Goal: Book appointment/travel/reservation

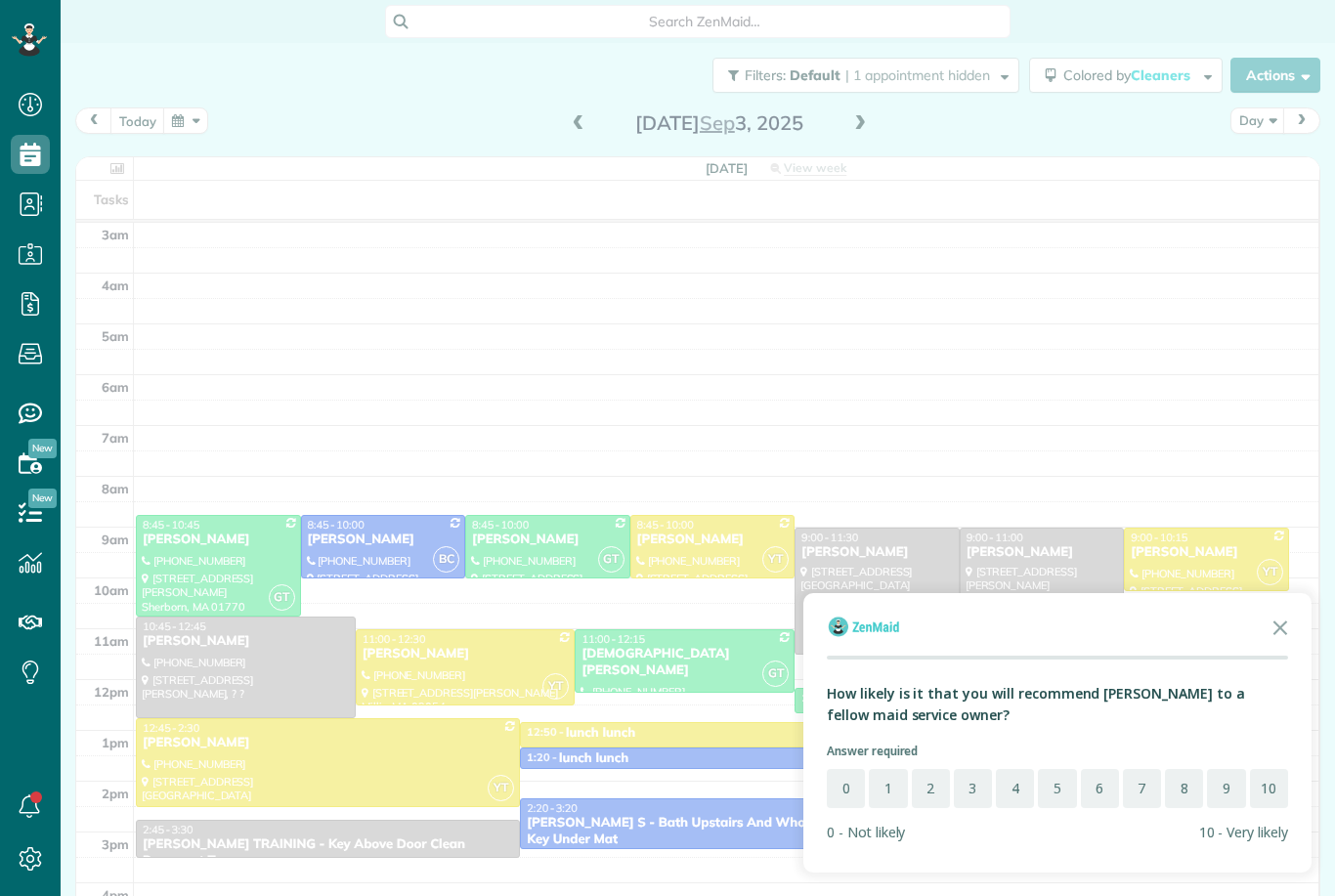
scroll to position [2, 0]
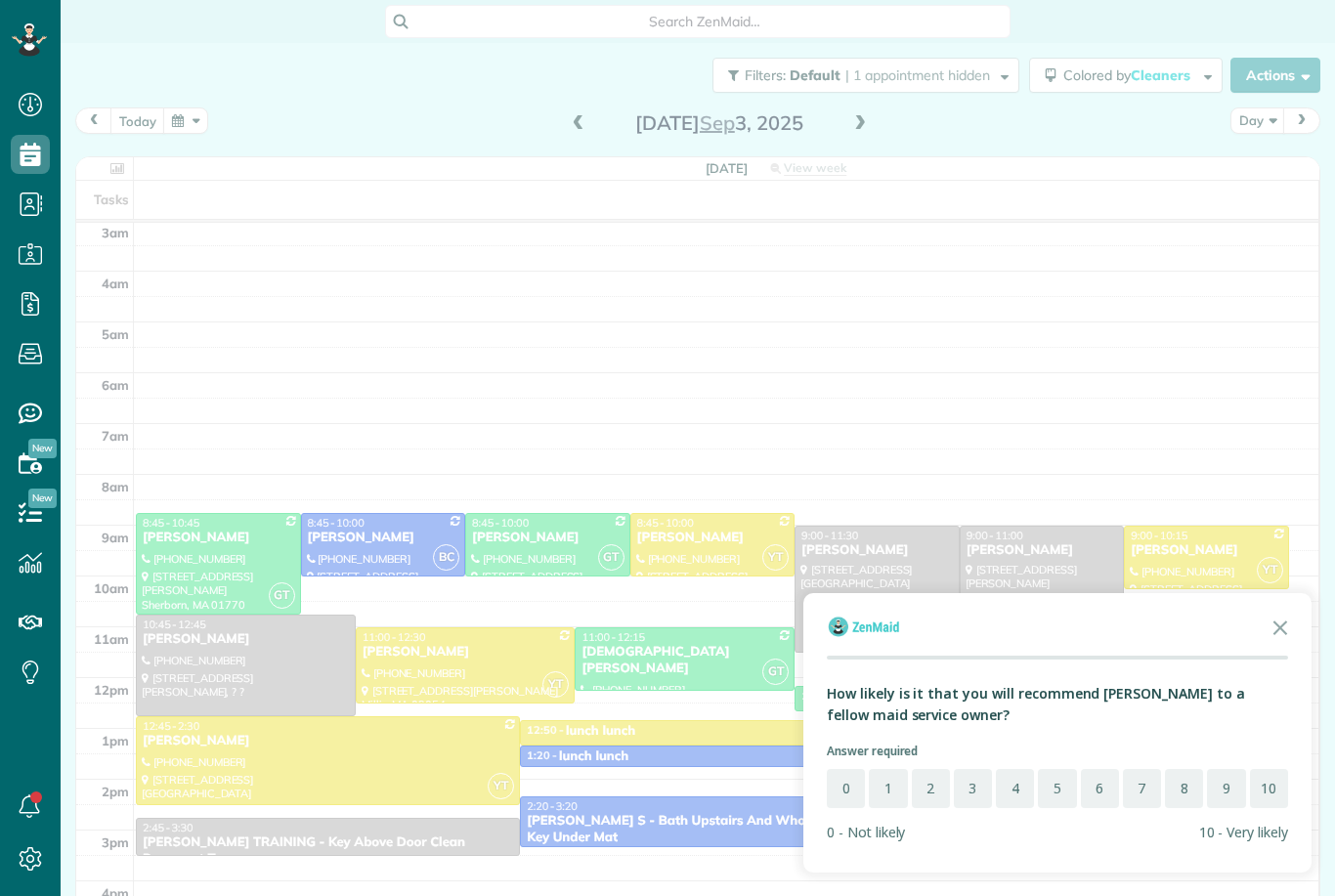
click at [860, 123] on div at bounding box center [668, 448] width 1335 height 896
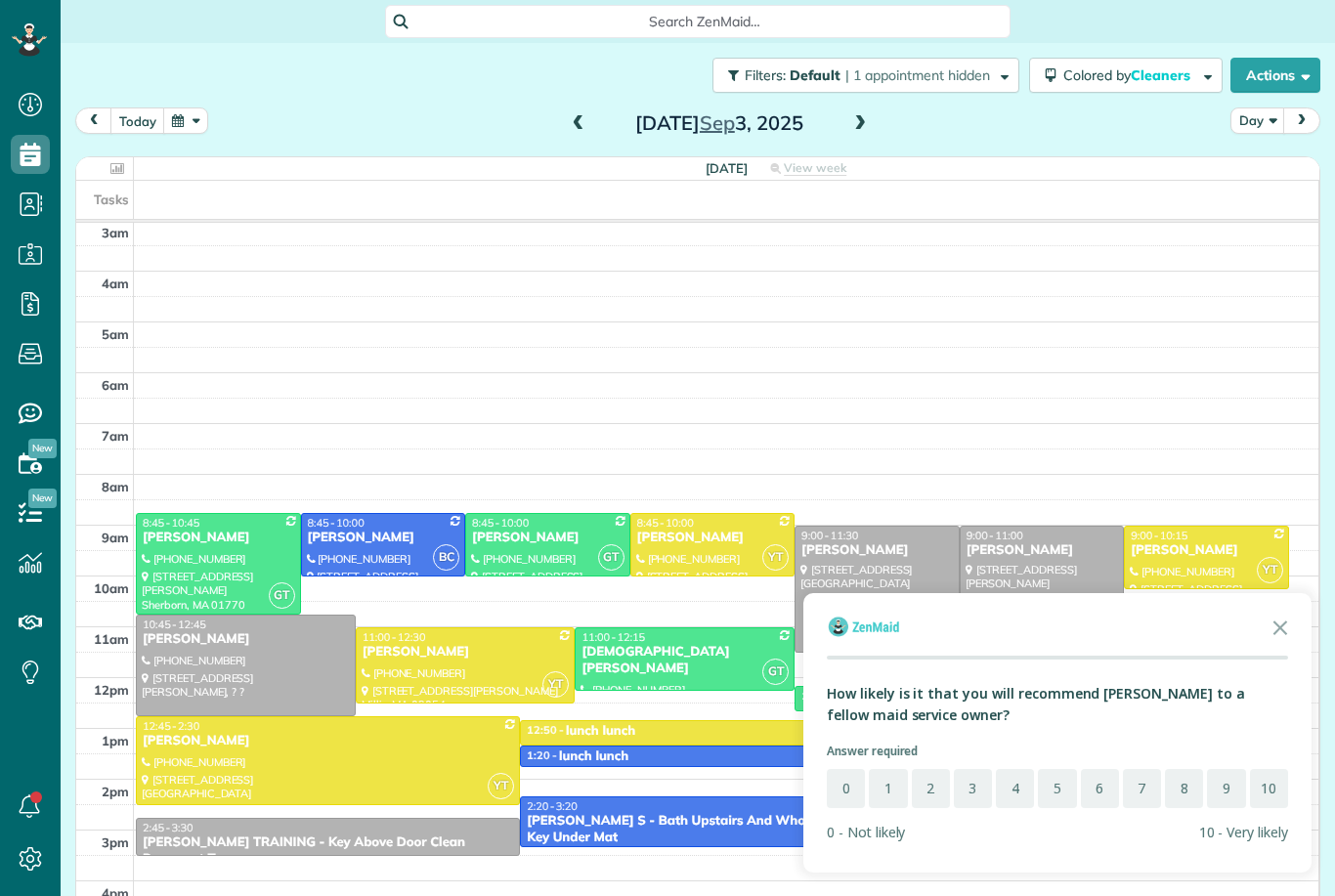
click at [860, 124] on span at bounding box center [860, 124] width 22 height 18
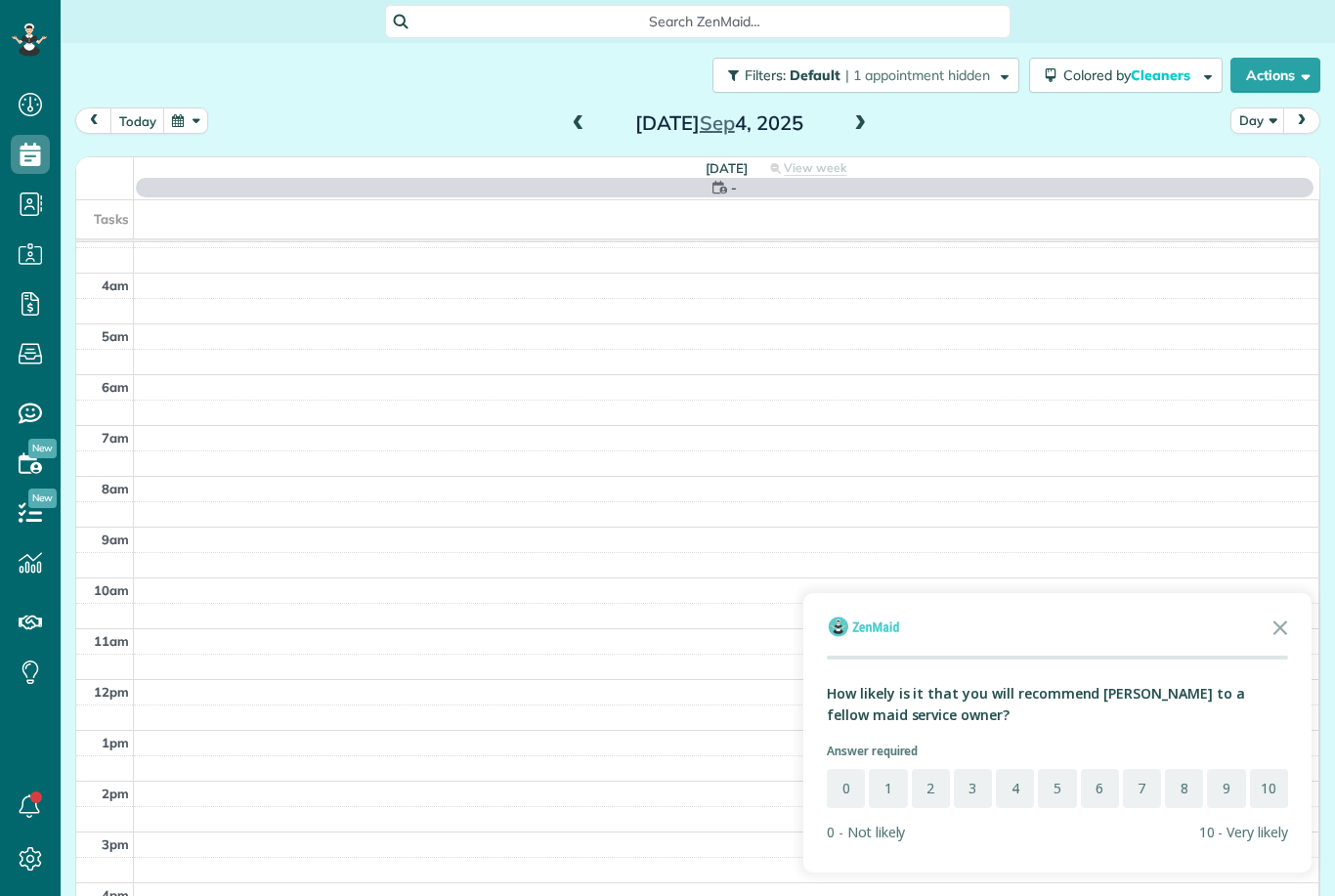
scroll to position [20, 0]
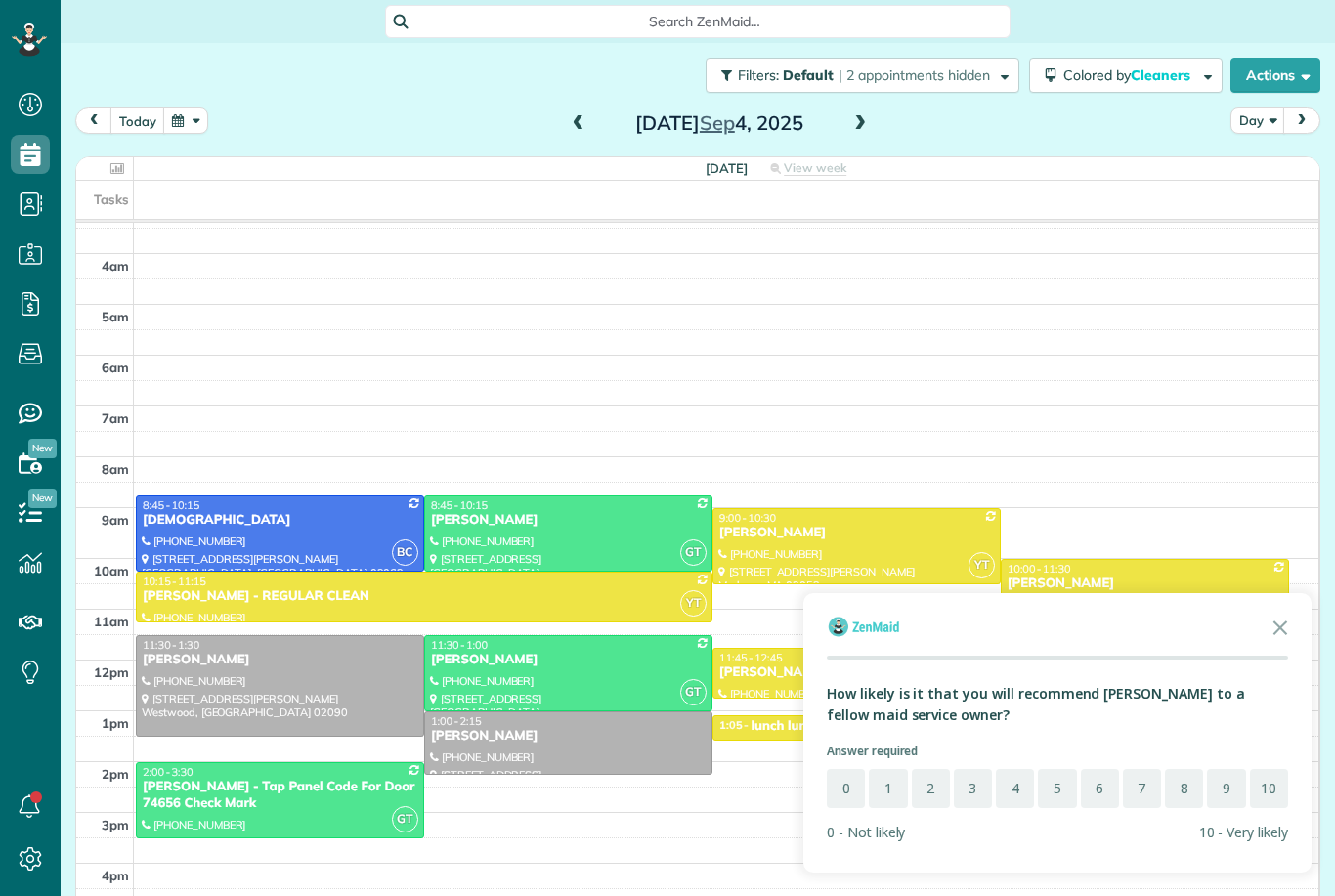
click at [1283, 629] on icon "Close the survey" at bounding box center [1280, 626] width 39 height 39
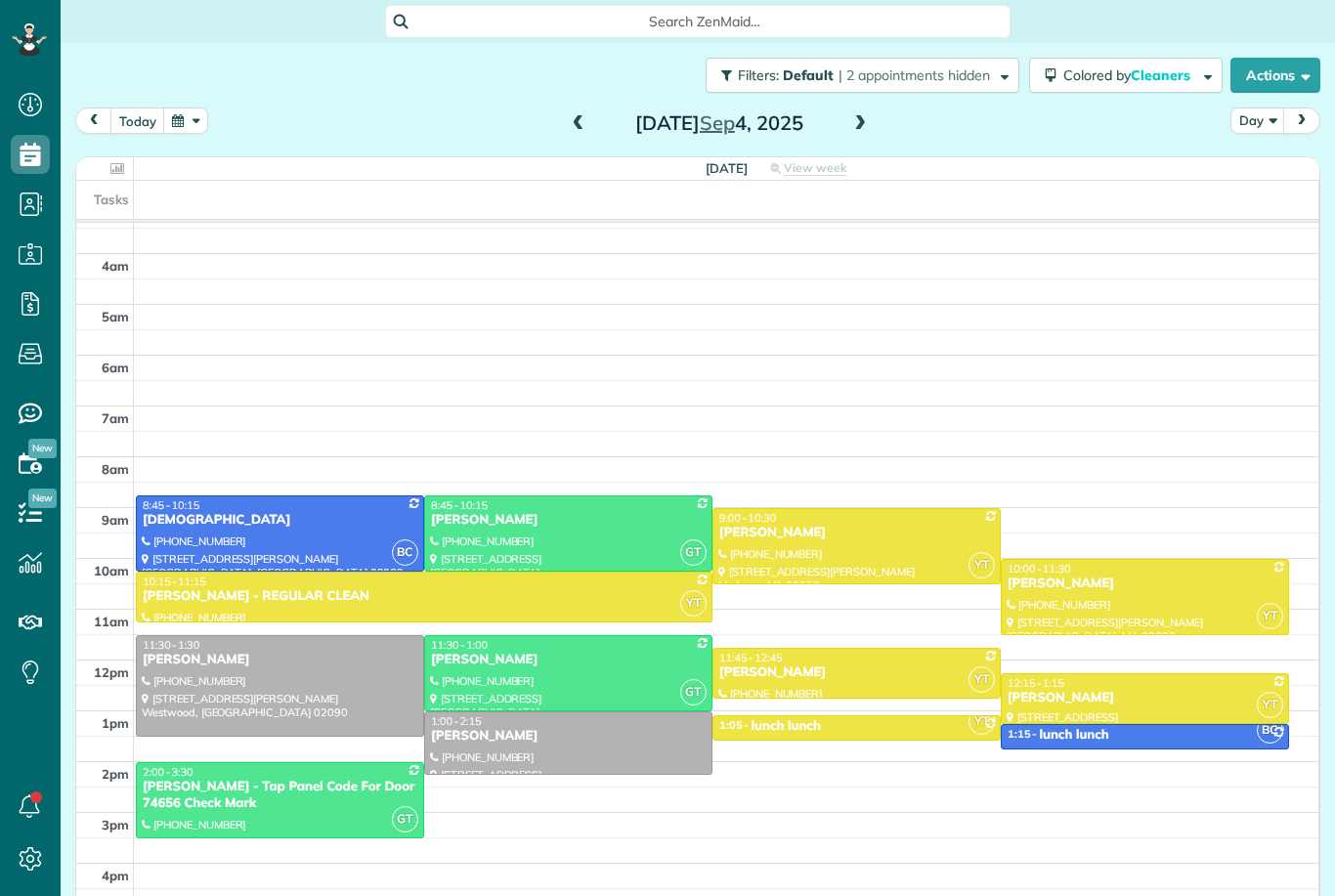
click at [862, 117] on span at bounding box center [860, 124] width 22 height 18
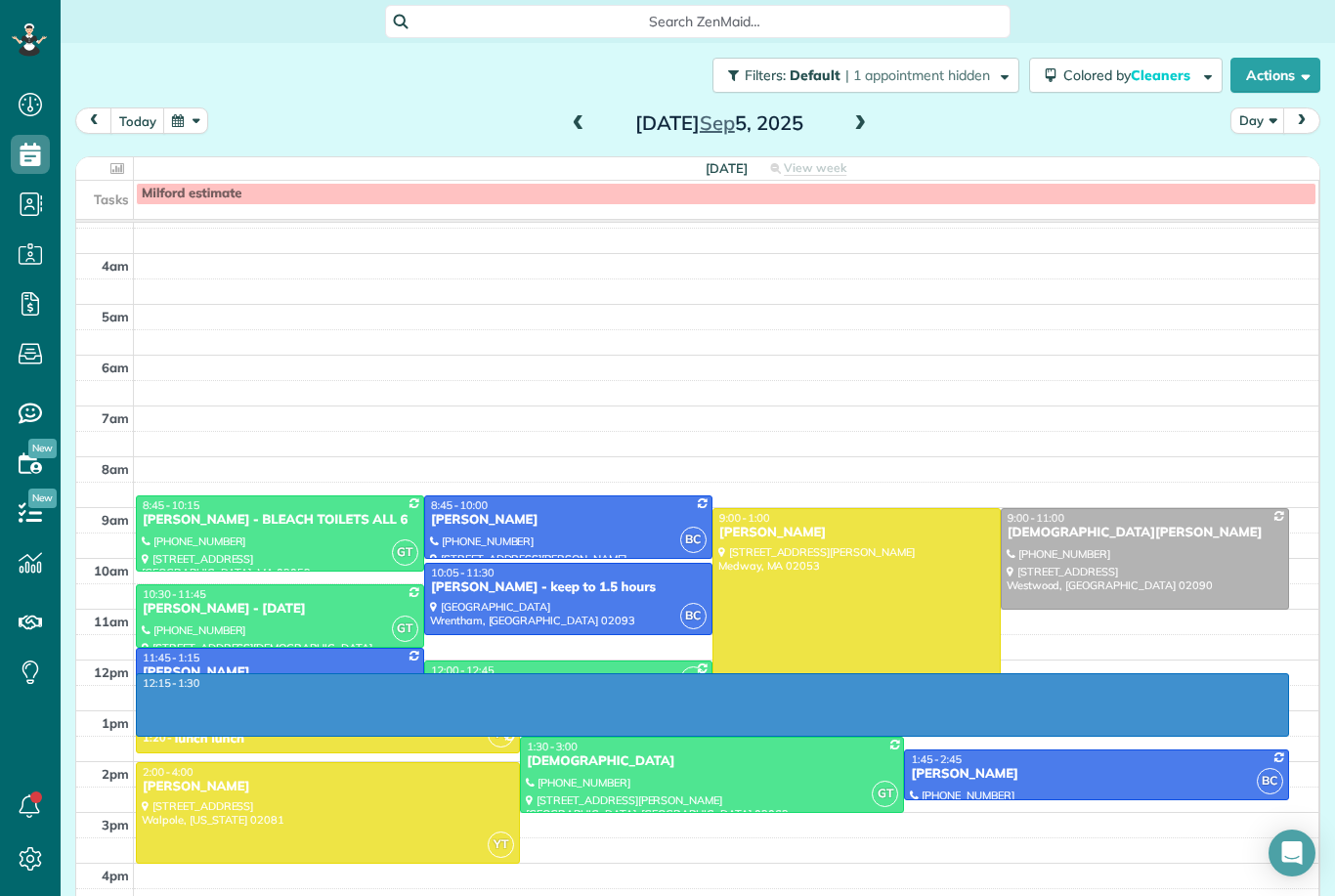
drag, startPoint x: 1140, startPoint y: 681, endPoint x: 1139, endPoint y: 728, distance: 47.0
click at [1139, 728] on div "3am 4am 5am 6am 7am 8am 9am 10am 11am 12pm 1pm 2pm 3pm 4pm 5pm 12:15 - 1:30 GT …" at bounding box center [697, 584] width 1242 height 761
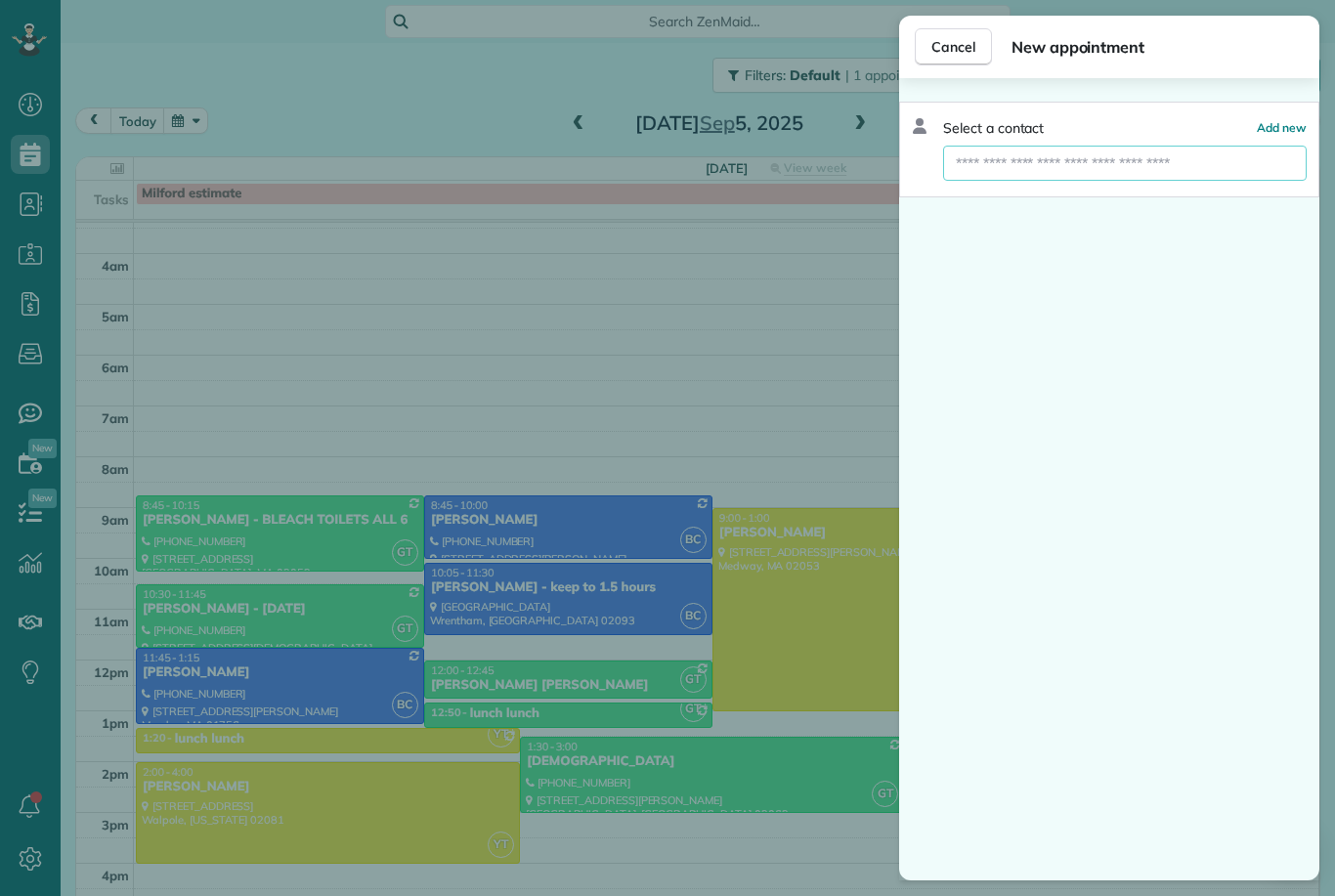
click at [1097, 163] on input "text" at bounding box center [1124, 164] width 364 height 35
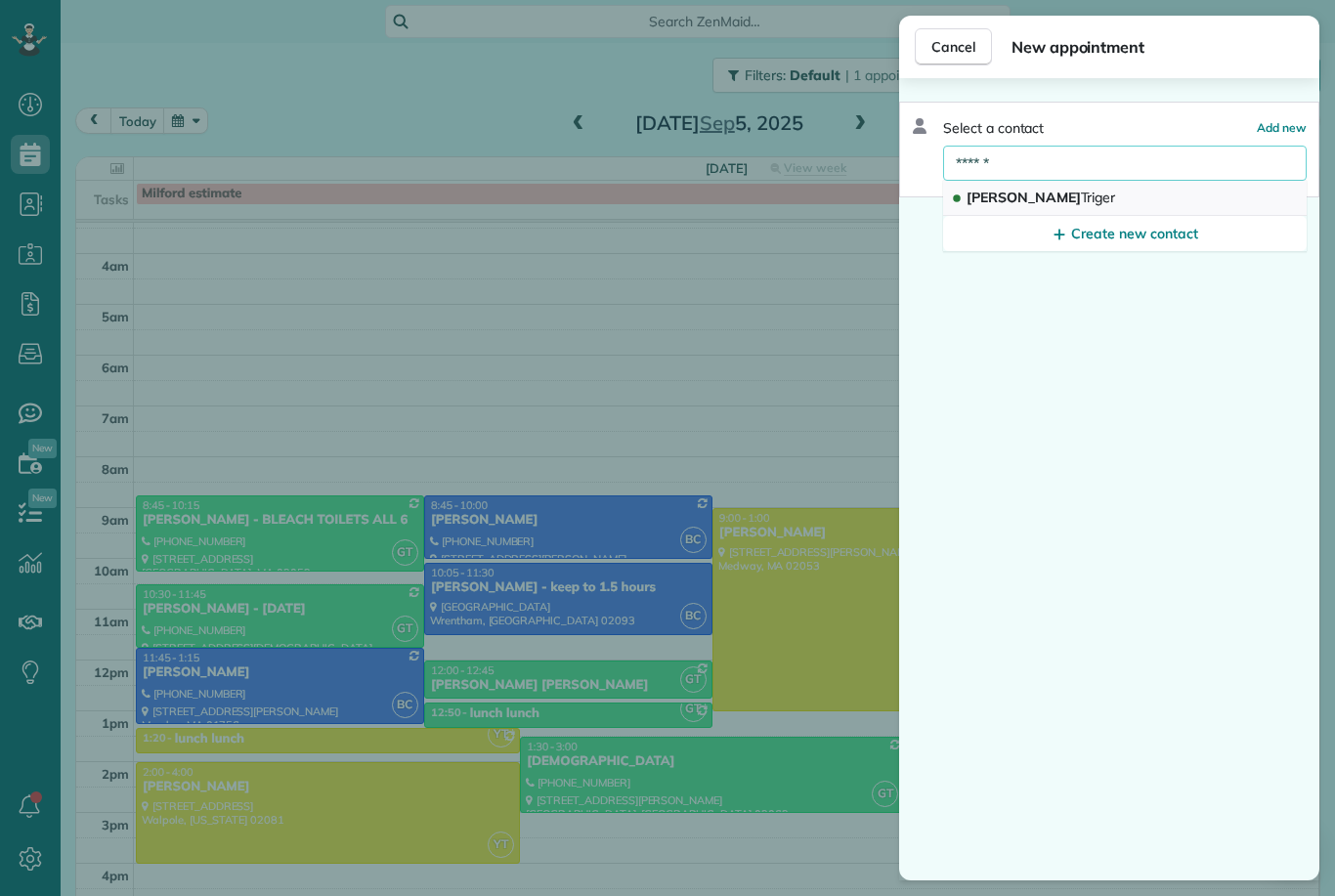
type input "******"
click at [1046, 212] on button "[PERSON_NAME]" at bounding box center [1124, 198] width 364 height 35
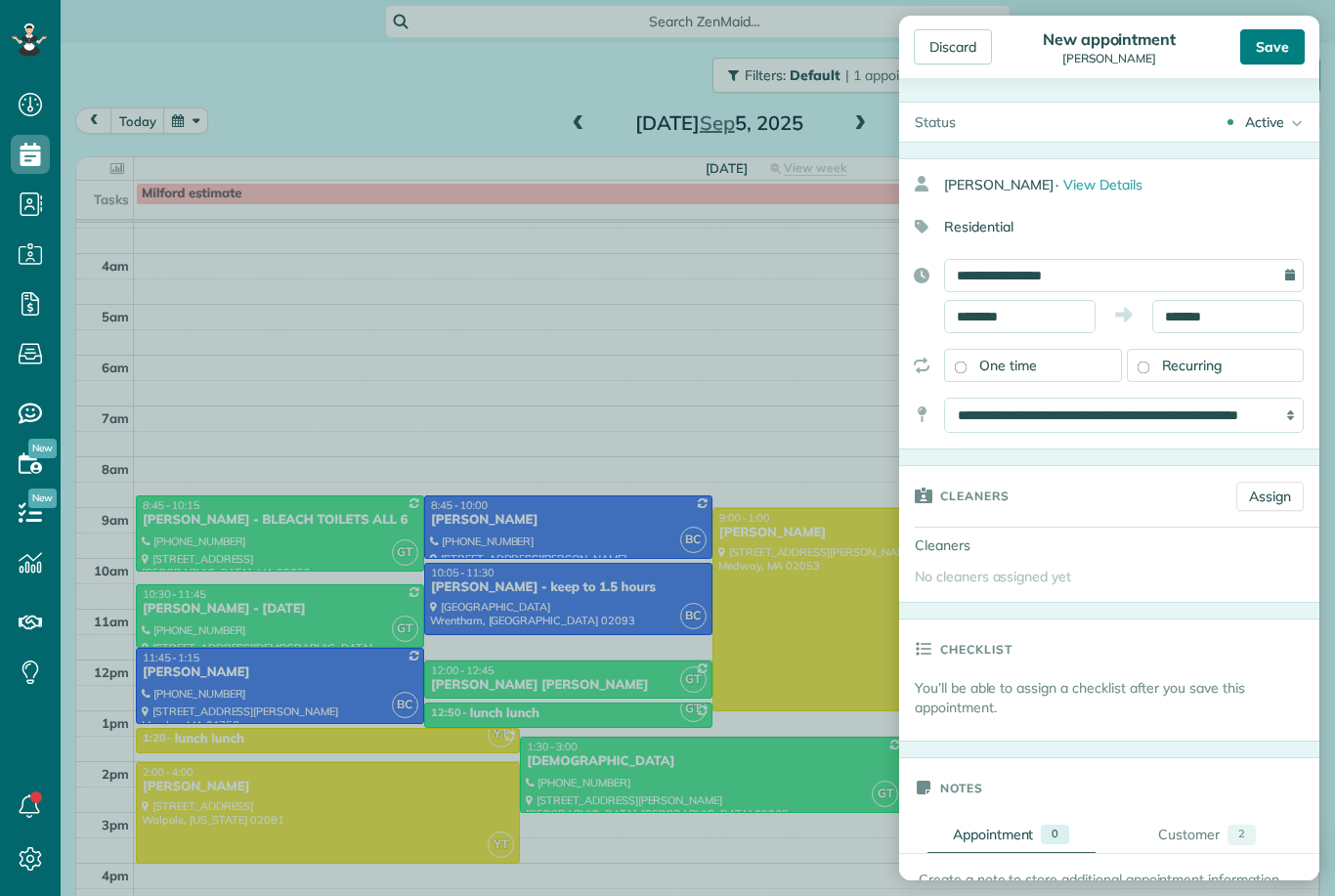
click at [1272, 54] on div "Save" at bounding box center [1272, 47] width 64 height 35
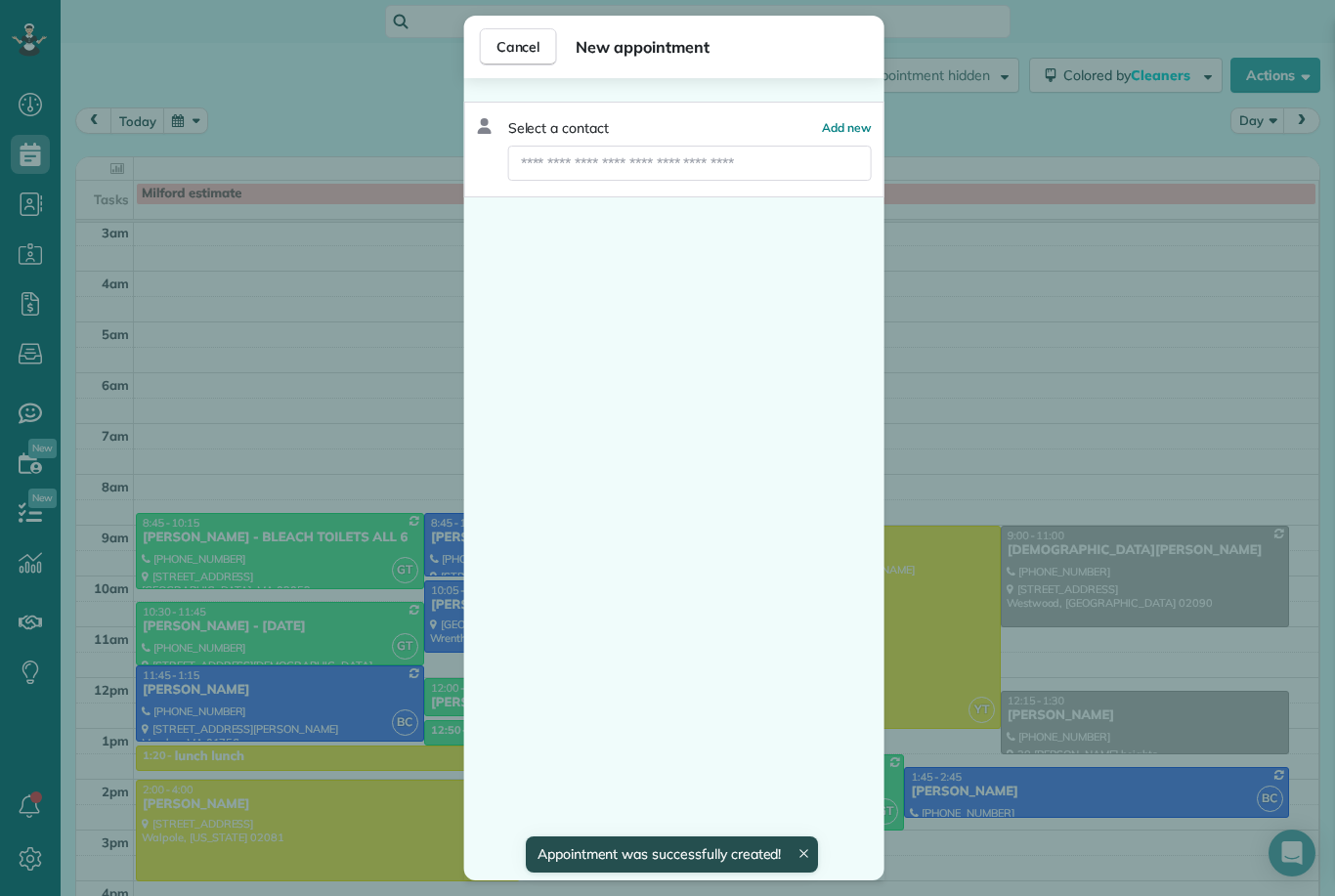
scroll to position [2, 0]
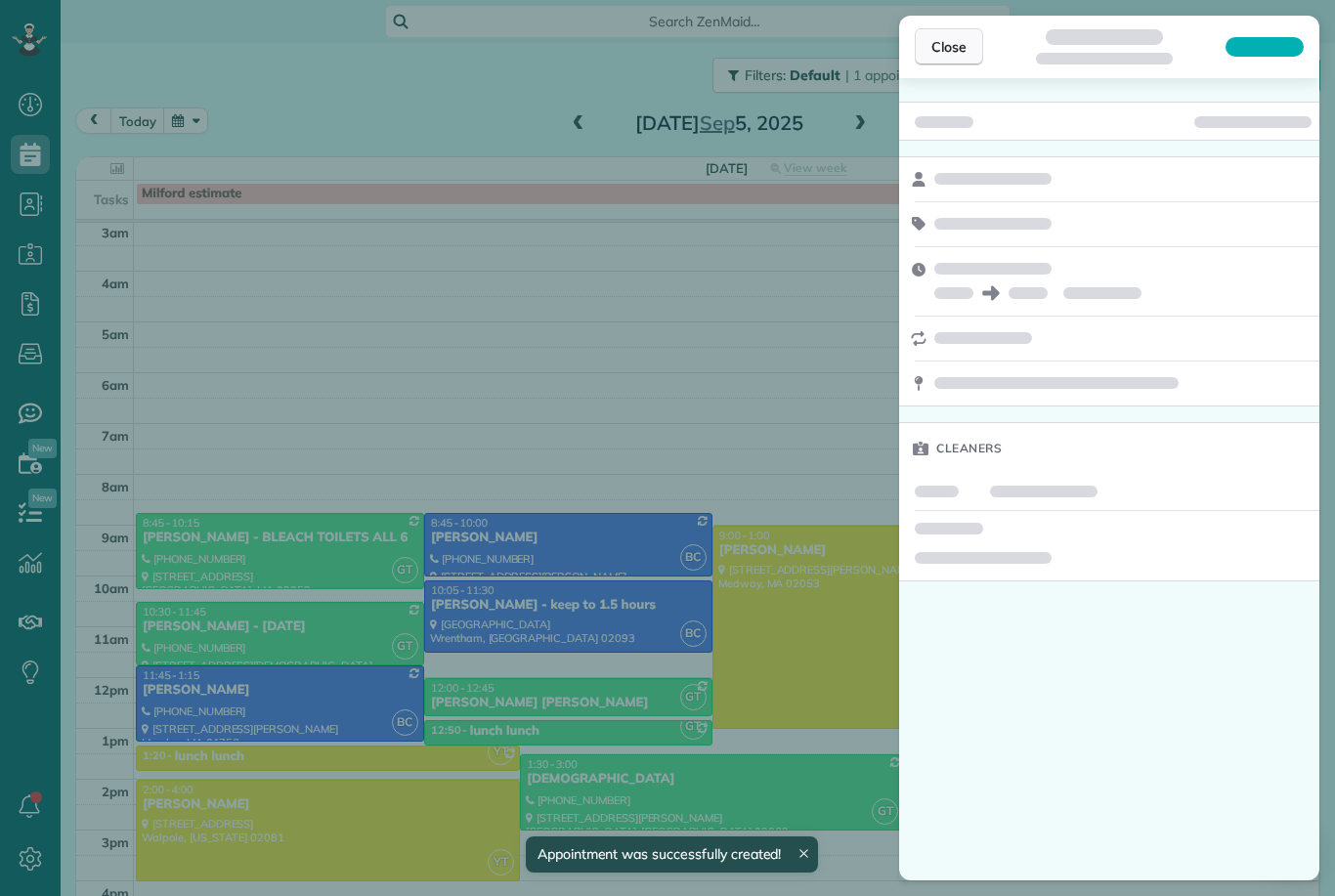
click at [962, 46] on span "Close" at bounding box center [949, 47] width 35 height 20
